Goal: Task Accomplishment & Management: Use online tool/utility

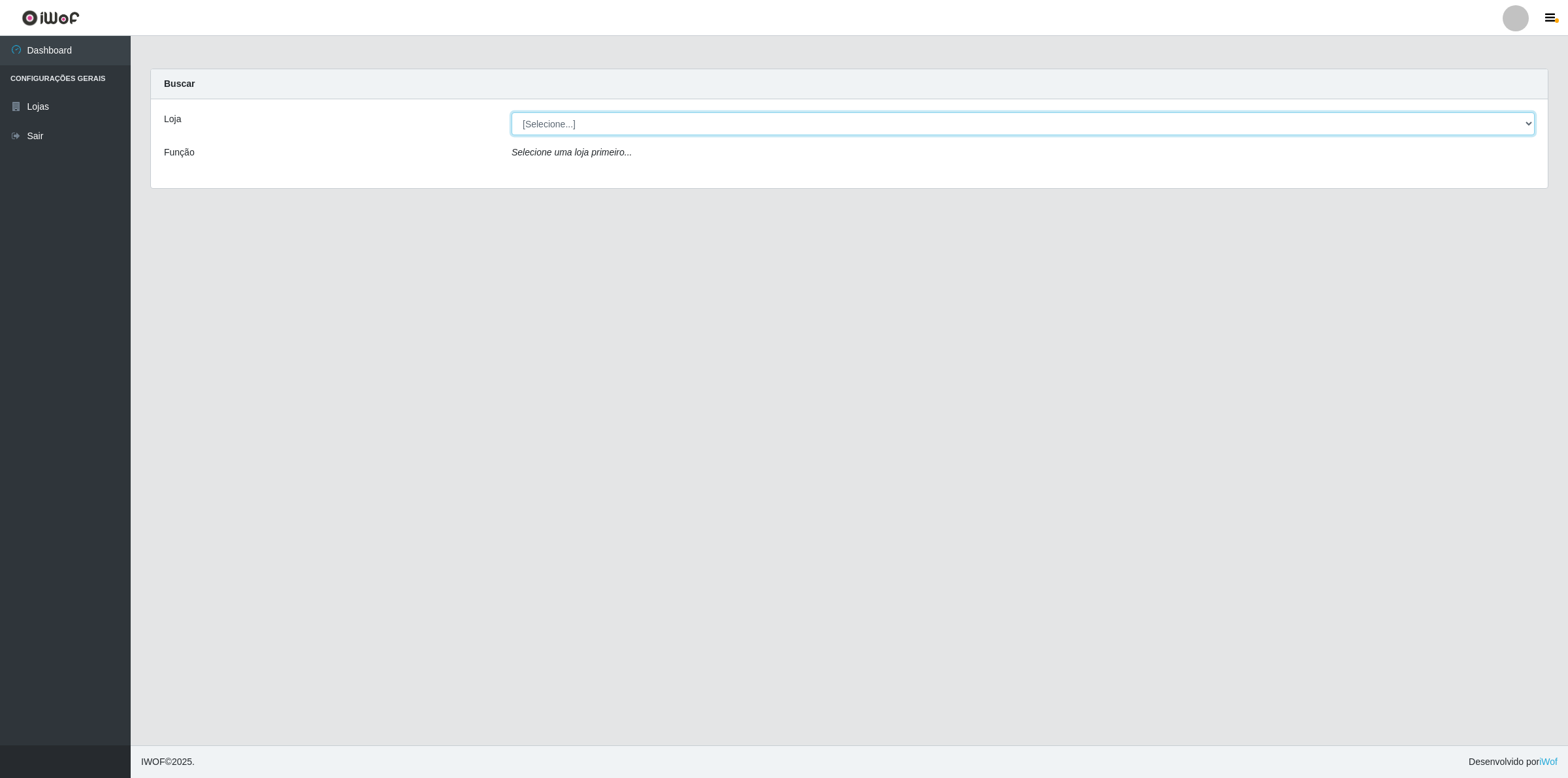
click at [625, 113] on select "[Selecione...] Extrabom - Loja 01 Centro de Distribuição" at bounding box center [1023, 124] width 1023 height 23
select select "435"
click at [512, 113] on select "[Selecione...] Extrabom - Loja 01 Centro de Distribuição" at bounding box center [1023, 124] width 1023 height 23
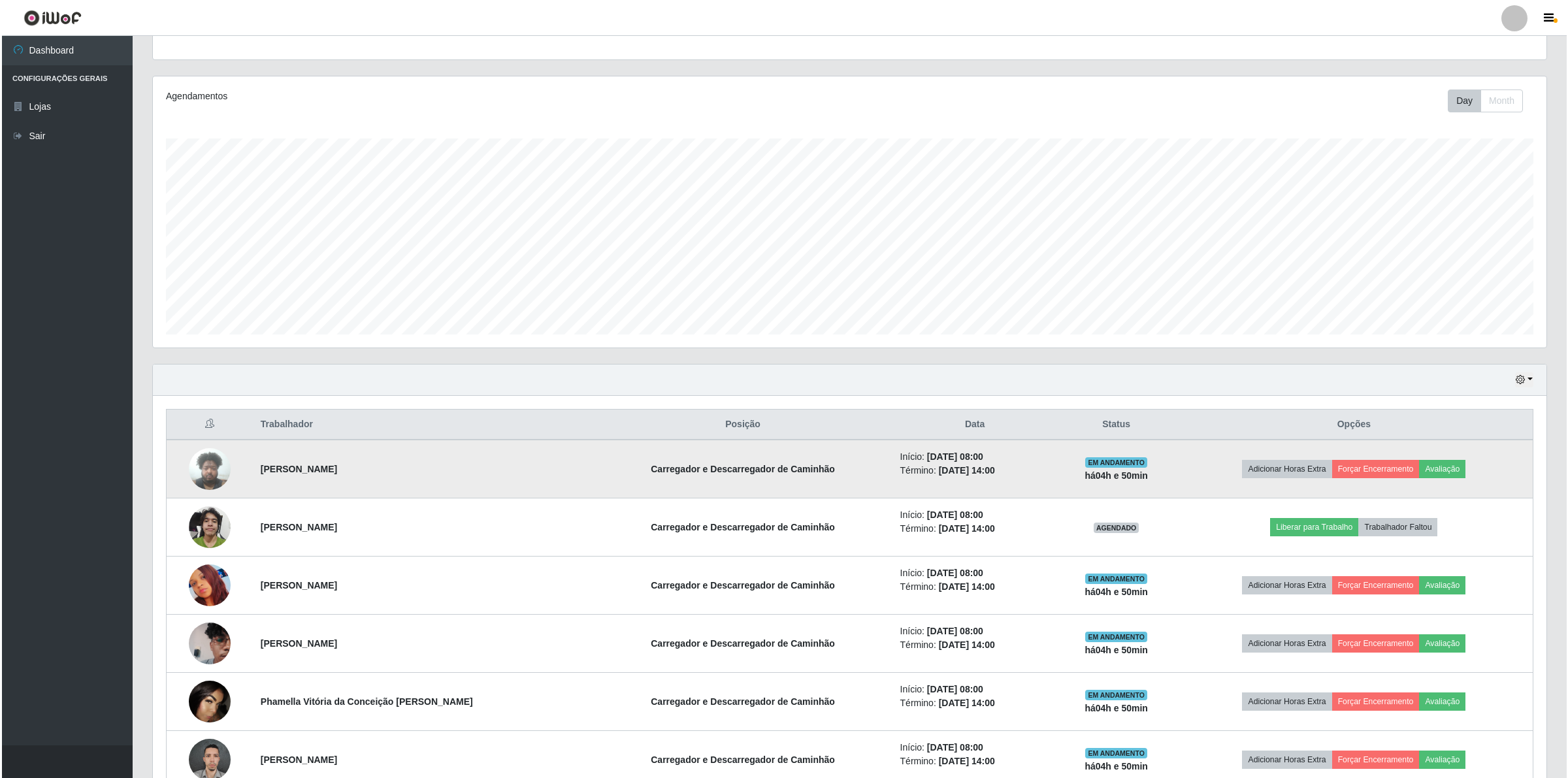
scroll to position [266, 0]
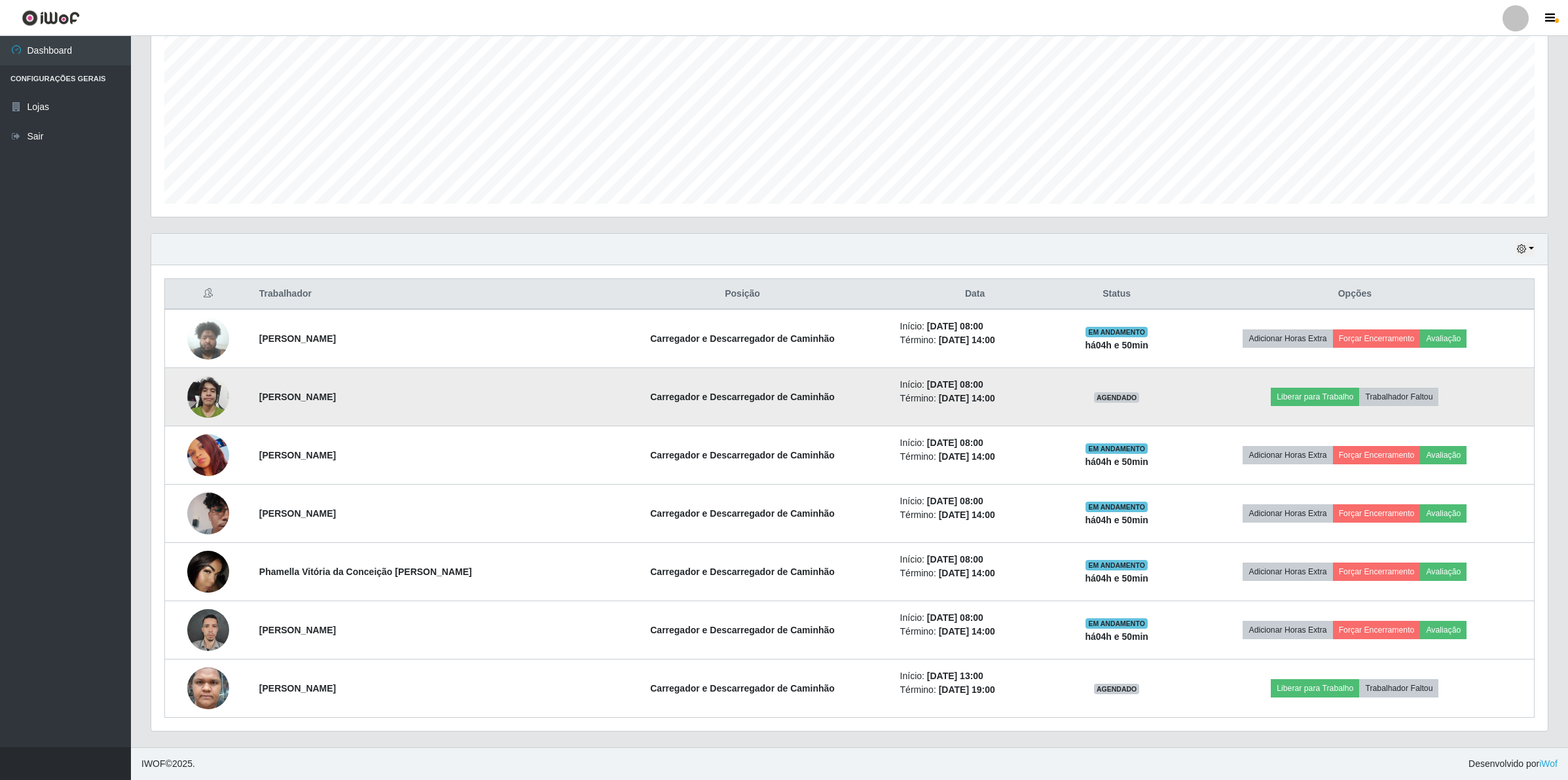
click at [210, 398] on img at bounding box center [208, 397] width 42 height 56
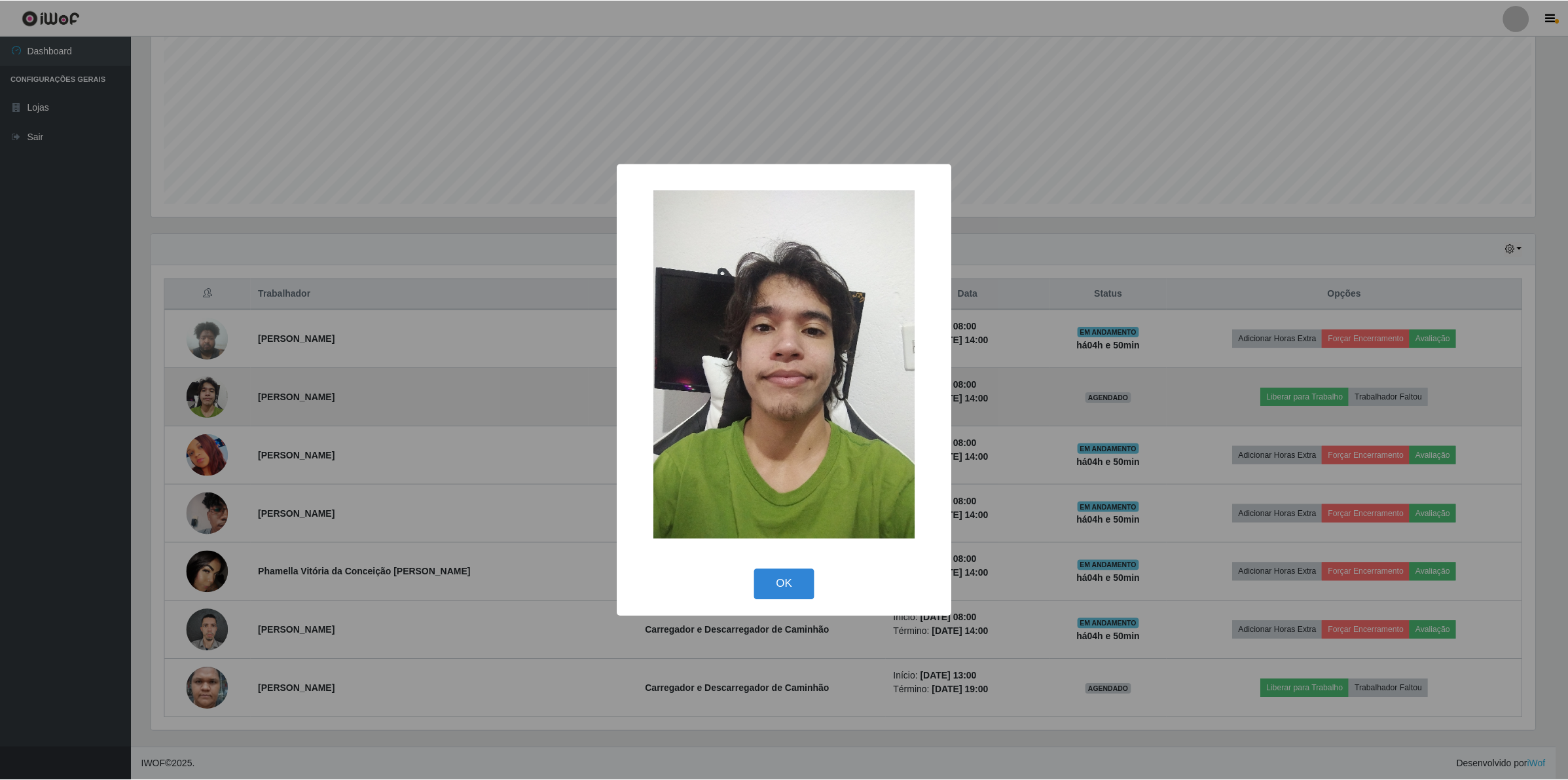
scroll to position [272, 1387]
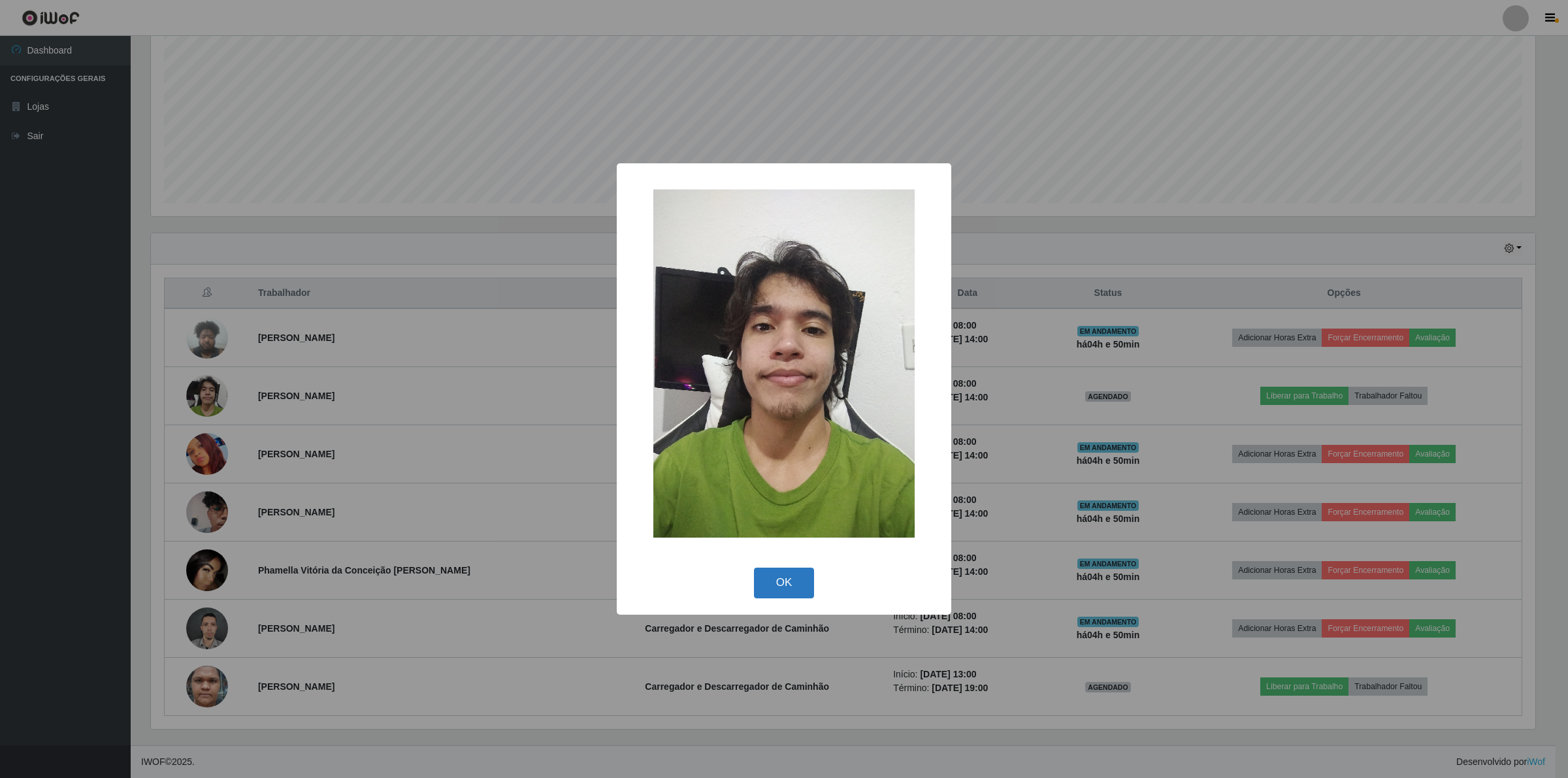
click at [794, 575] on button "OK" at bounding box center [784, 583] width 61 height 31
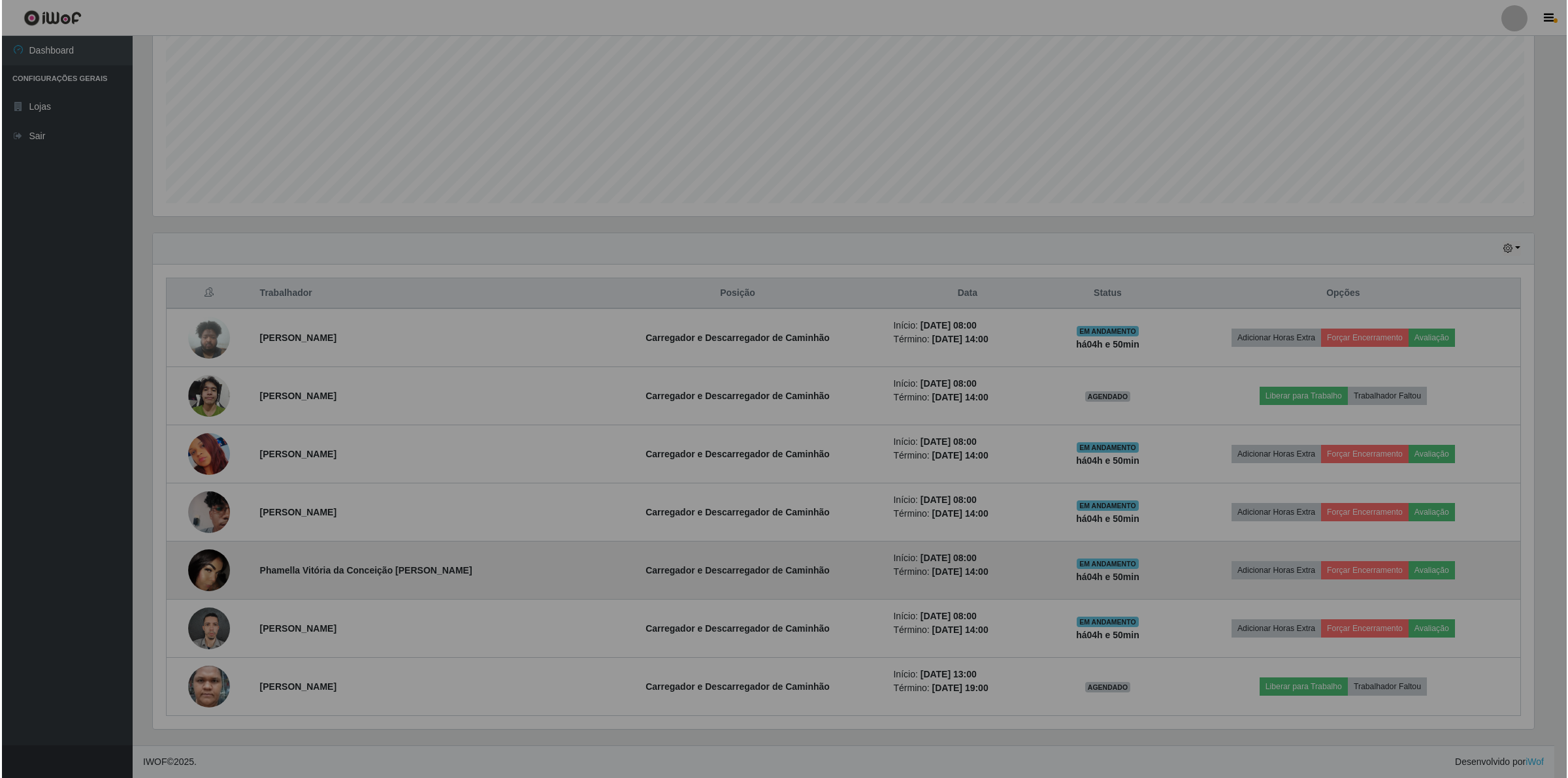
scroll to position [271, 1392]
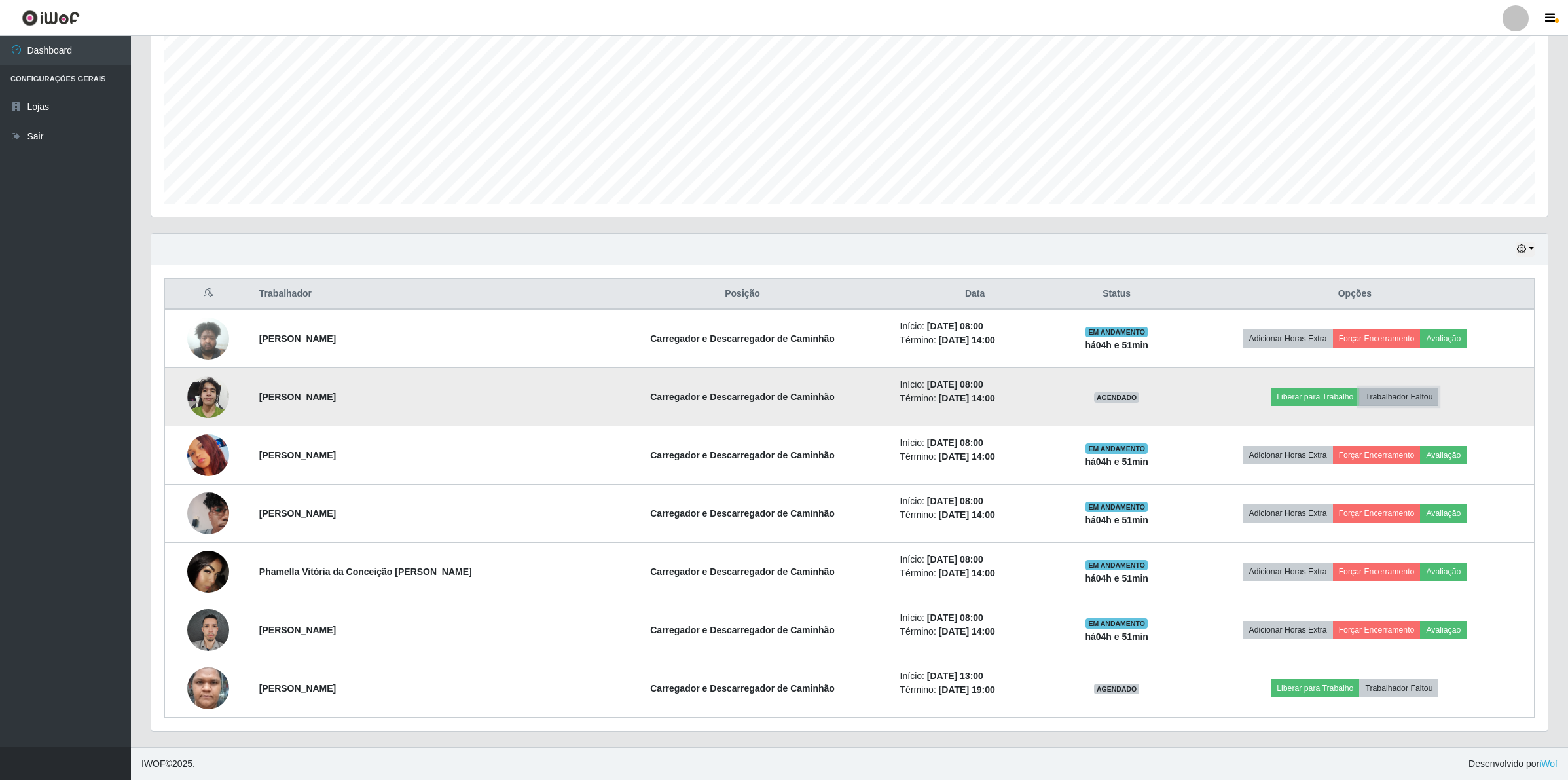
click at [1379, 391] on button "Trabalhador Faltou" at bounding box center [1398, 397] width 79 height 19
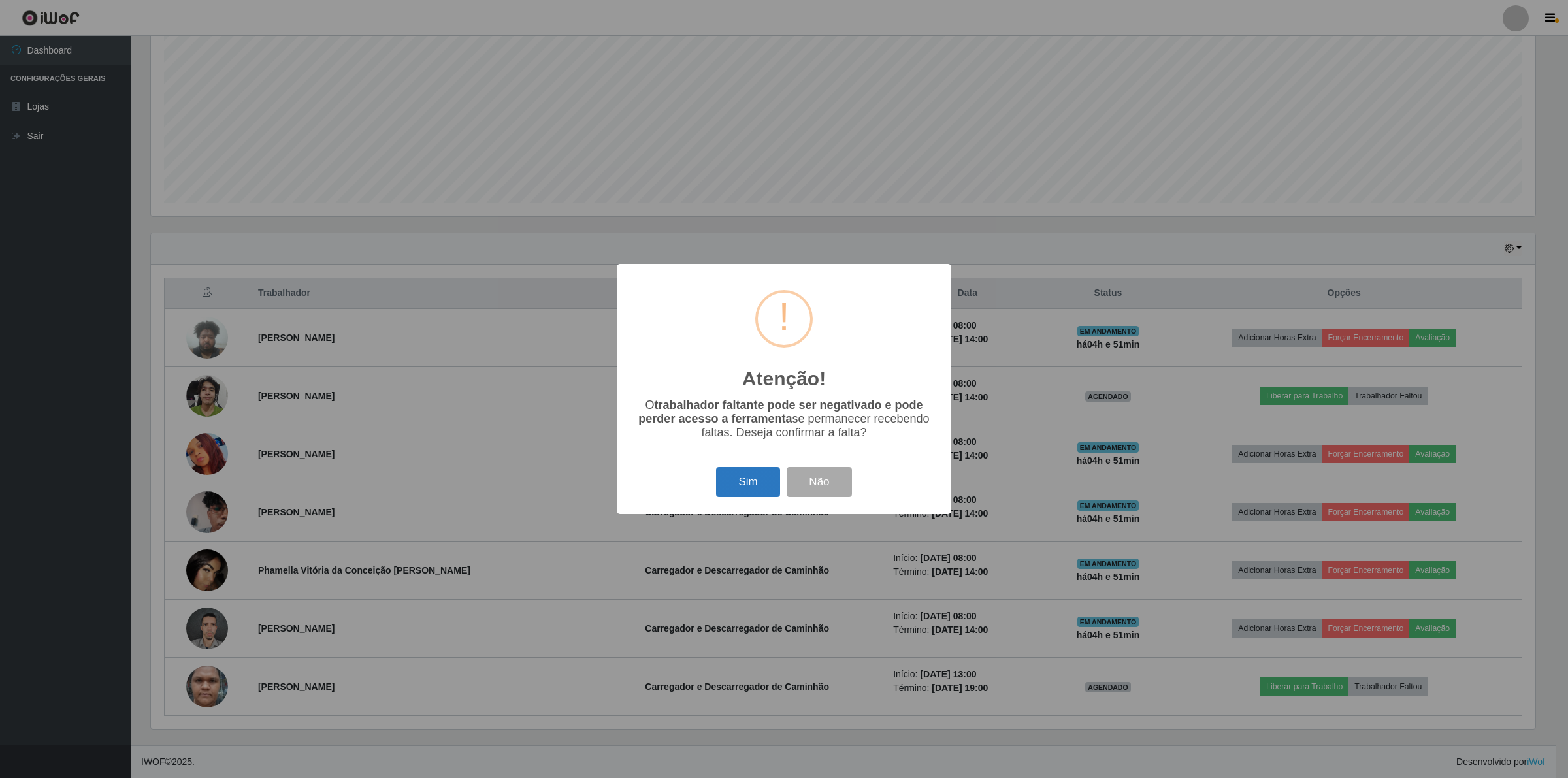
click at [733, 485] on button "Sim" at bounding box center [747, 483] width 63 height 31
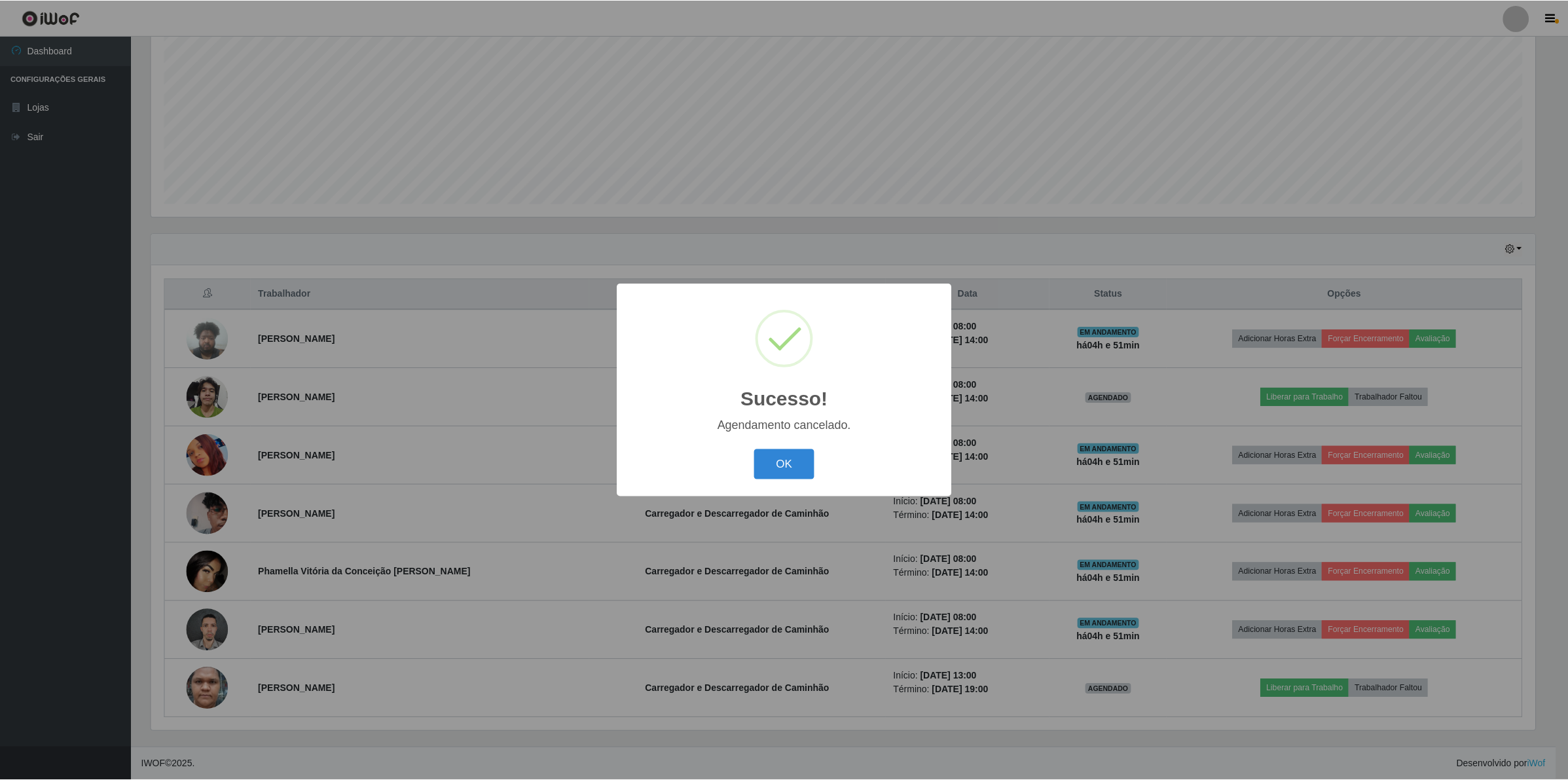
scroll to position [208, 0]
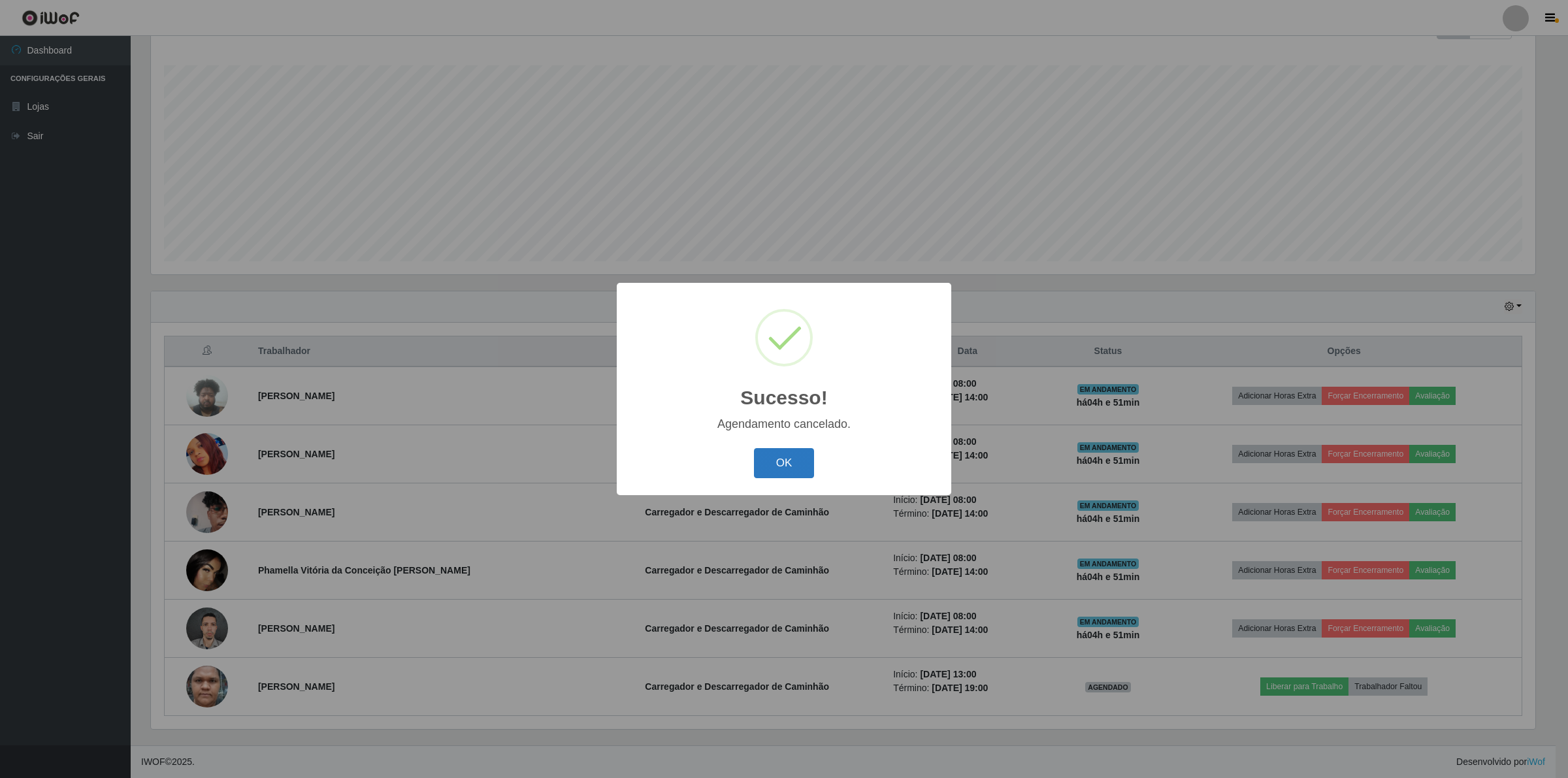
click at [775, 470] on button "OK" at bounding box center [784, 463] width 61 height 31
